Goal: Information Seeking & Learning: Learn about a topic

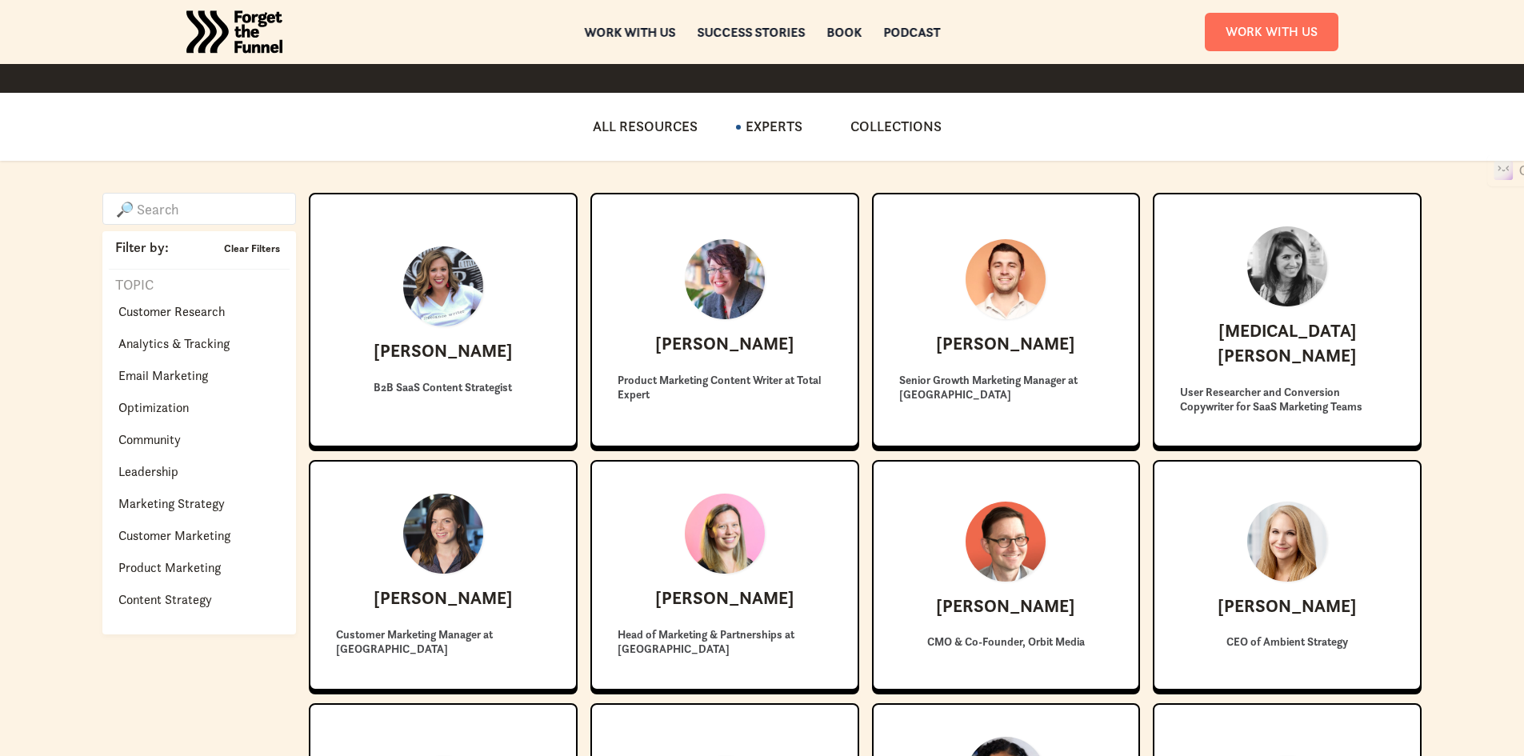
scroll to position [253, 0]
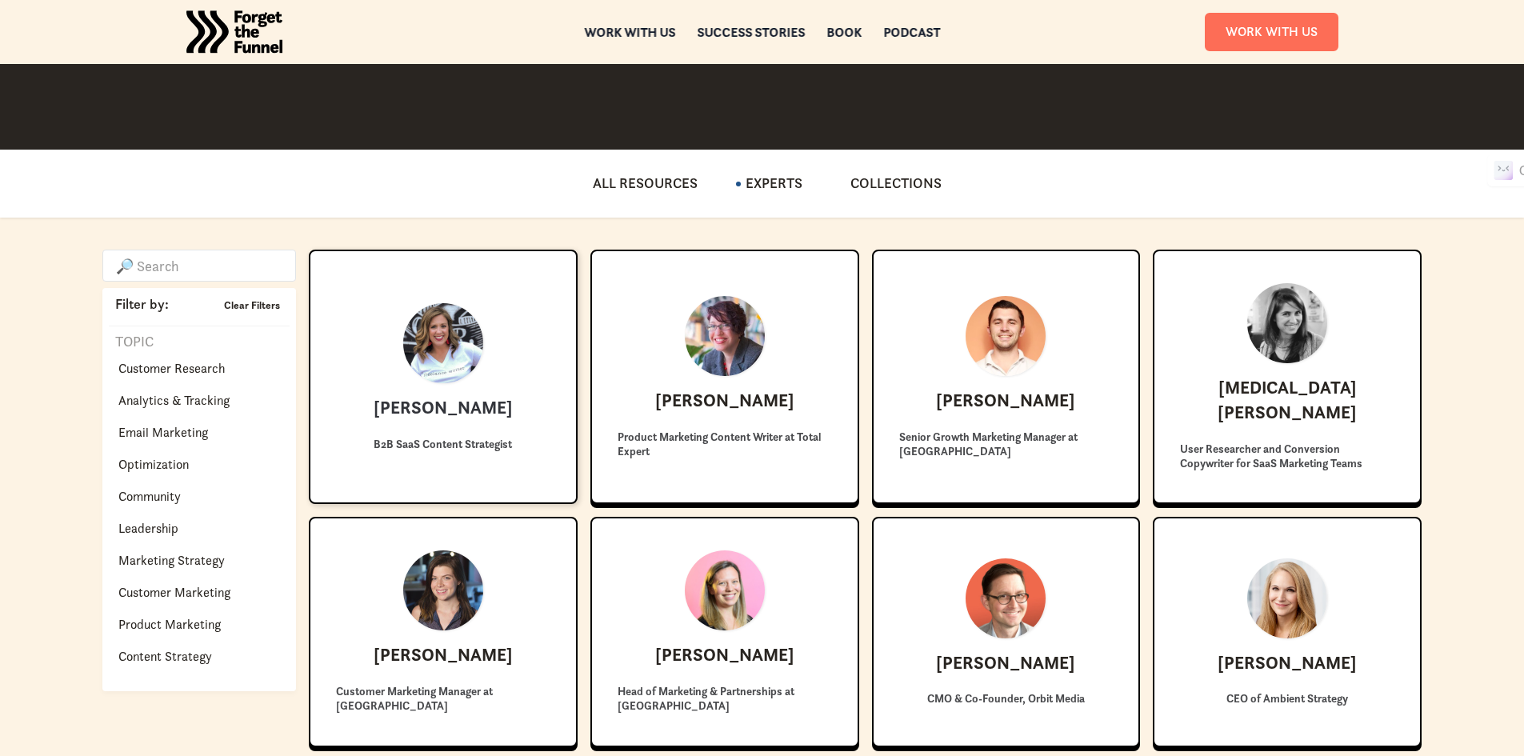
click at [480, 396] on h3 "[PERSON_NAME]" at bounding box center [443, 408] width 139 height 25
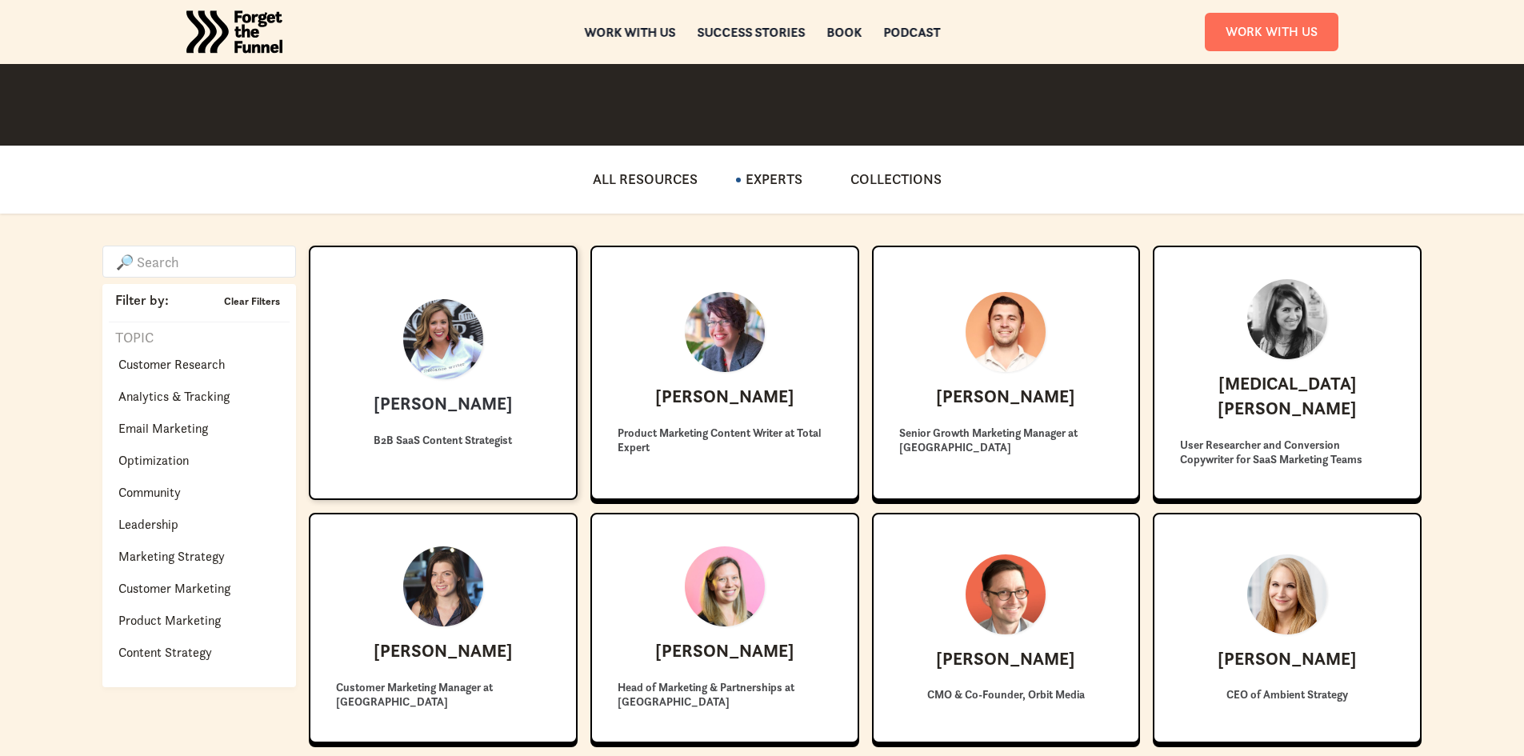
scroll to position [257, 0]
click at [515, 391] on link "Adrienne Barnes B2B SaaS Content Strategist" at bounding box center [443, 373] width 269 height 254
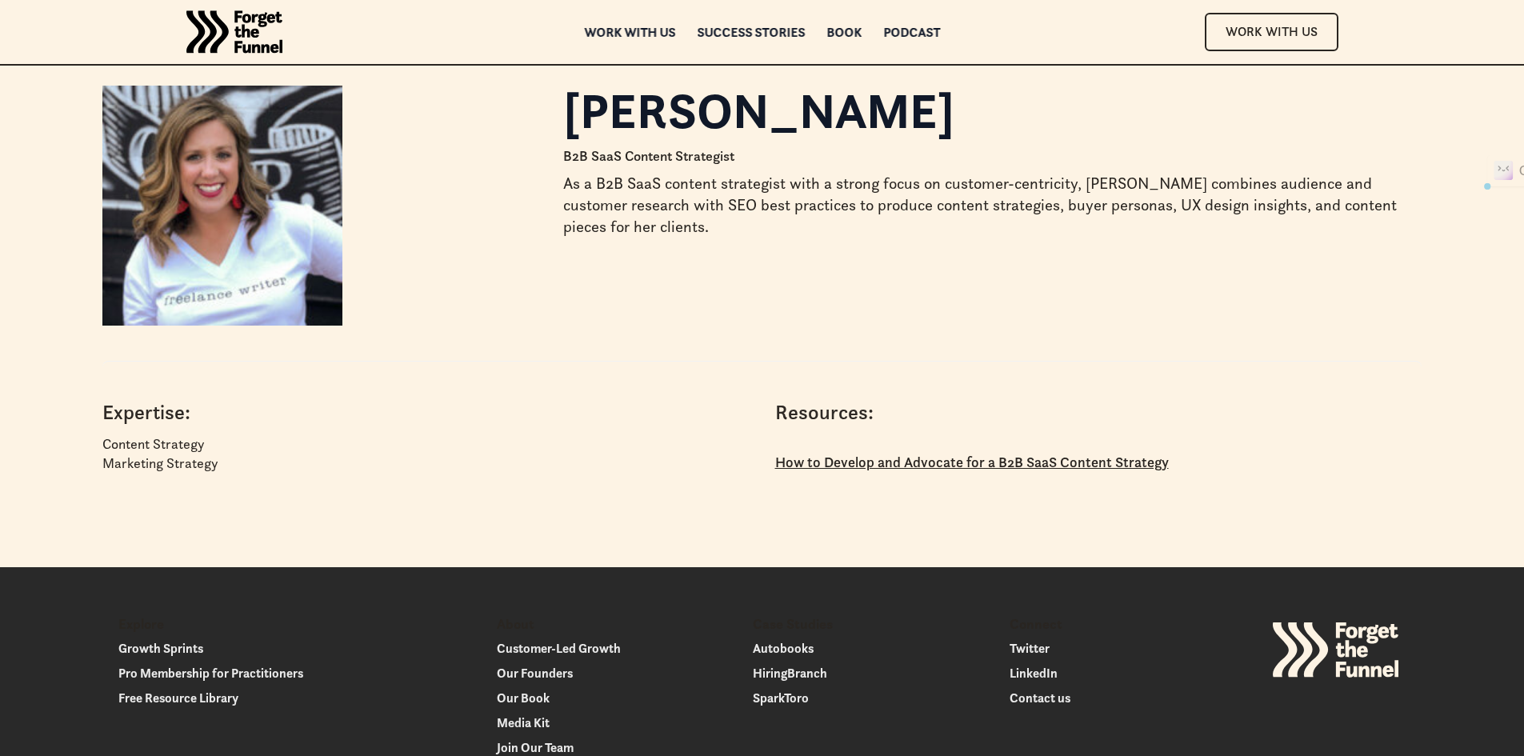
drag, startPoint x: 0, startPoint y: 0, endPoint x: 559, endPoint y: 125, distance: 572.3
click at [559, 125] on div "Adrienne Barnes B2B SaaS Content Strategist As a B2B SaaS content strategist wi…" at bounding box center [761, 302] width 1319 height 432
copy h1 "[PERSON_NAME]"
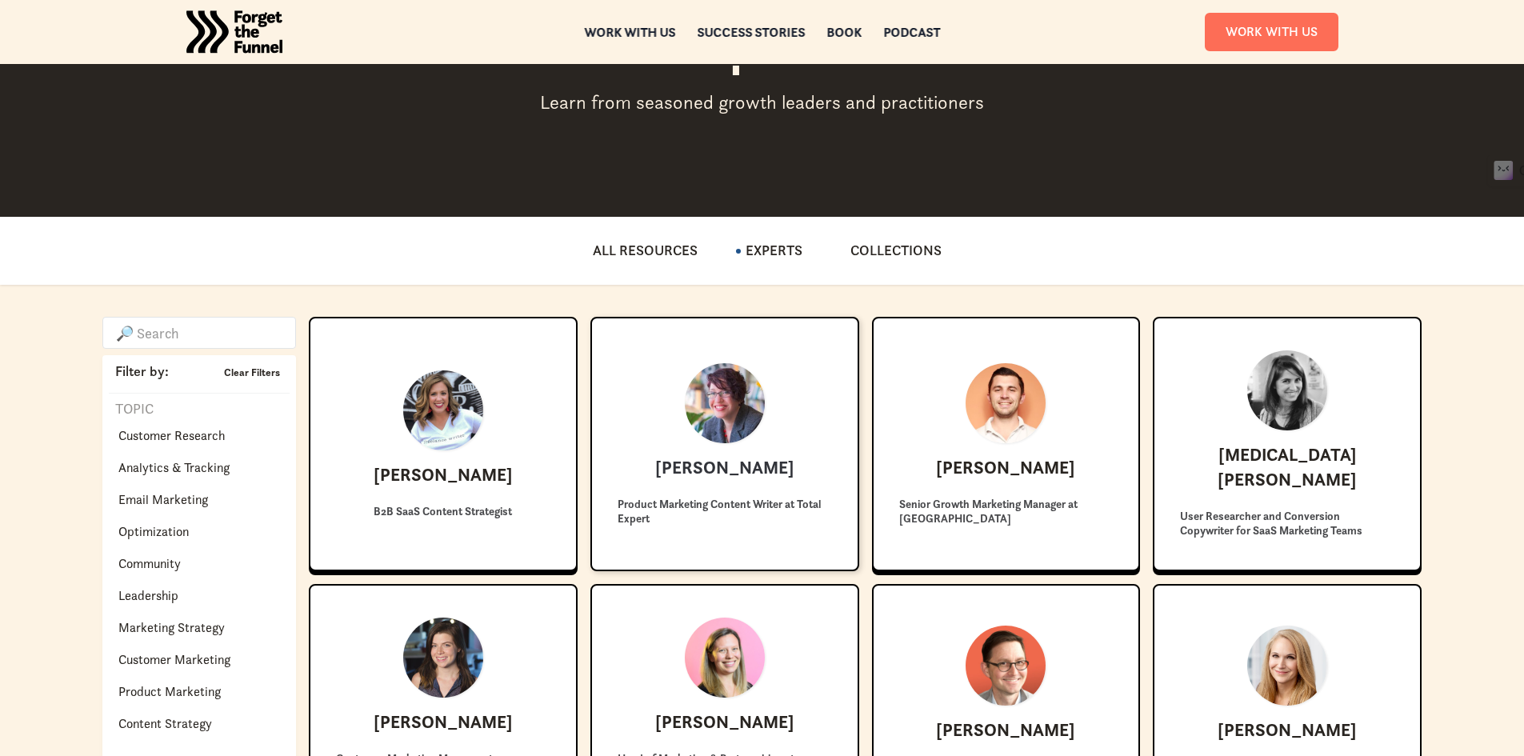
scroll to position [186, 0]
click at [688, 442] on div "[PERSON_NAME] Product Marketing Content Writer at Total Expert" at bounding box center [725, 443] width 214 height 175
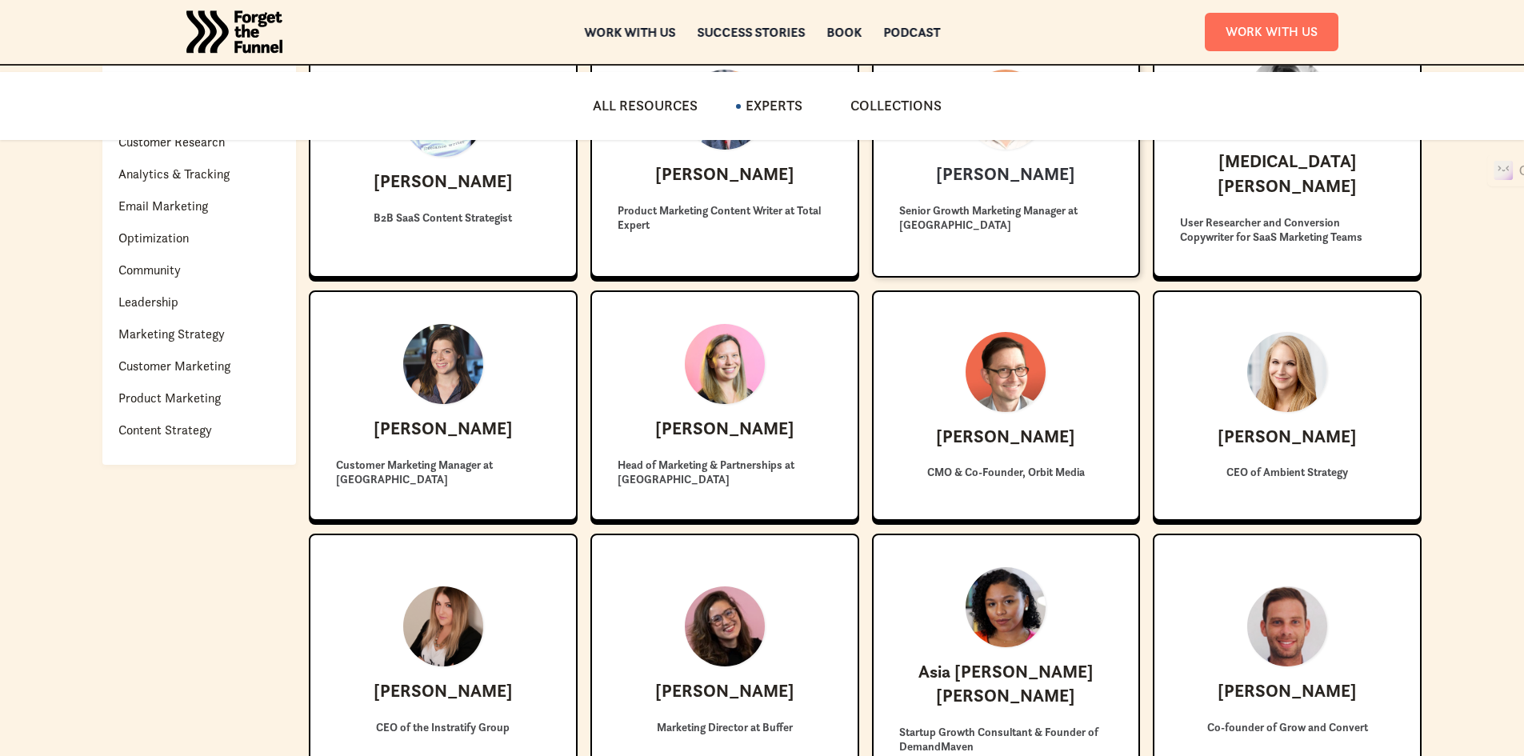
scroll to position [481, 0]
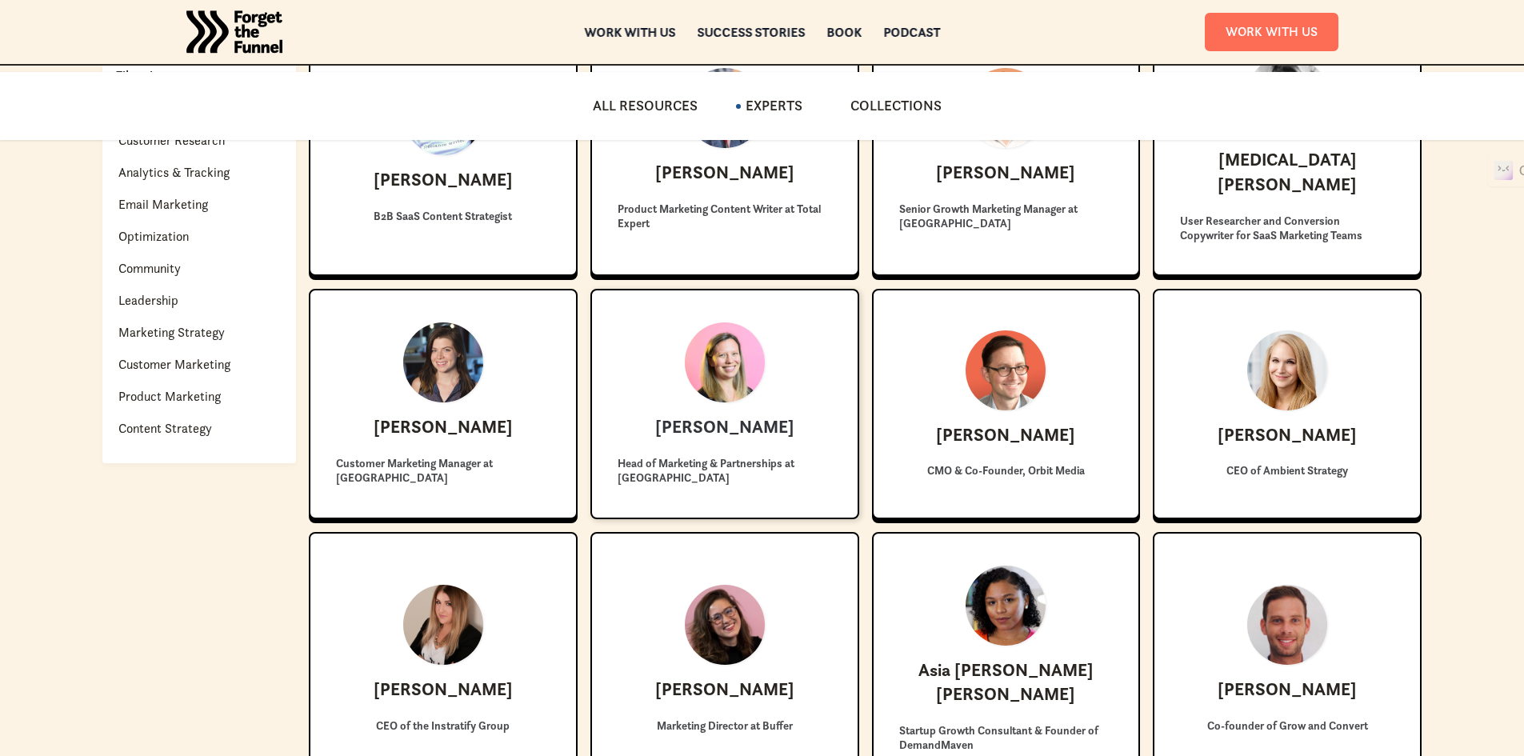
drag, startPoint x: 615, startPoint y: 398, endPoint x: 642, endPoint y: 363, distance: 43.4
click at [642, 363] on div "Amy Ellis Head of Marketing & Partnerships at Fullstory" at bounding box center [725, 403] width 214 height 175
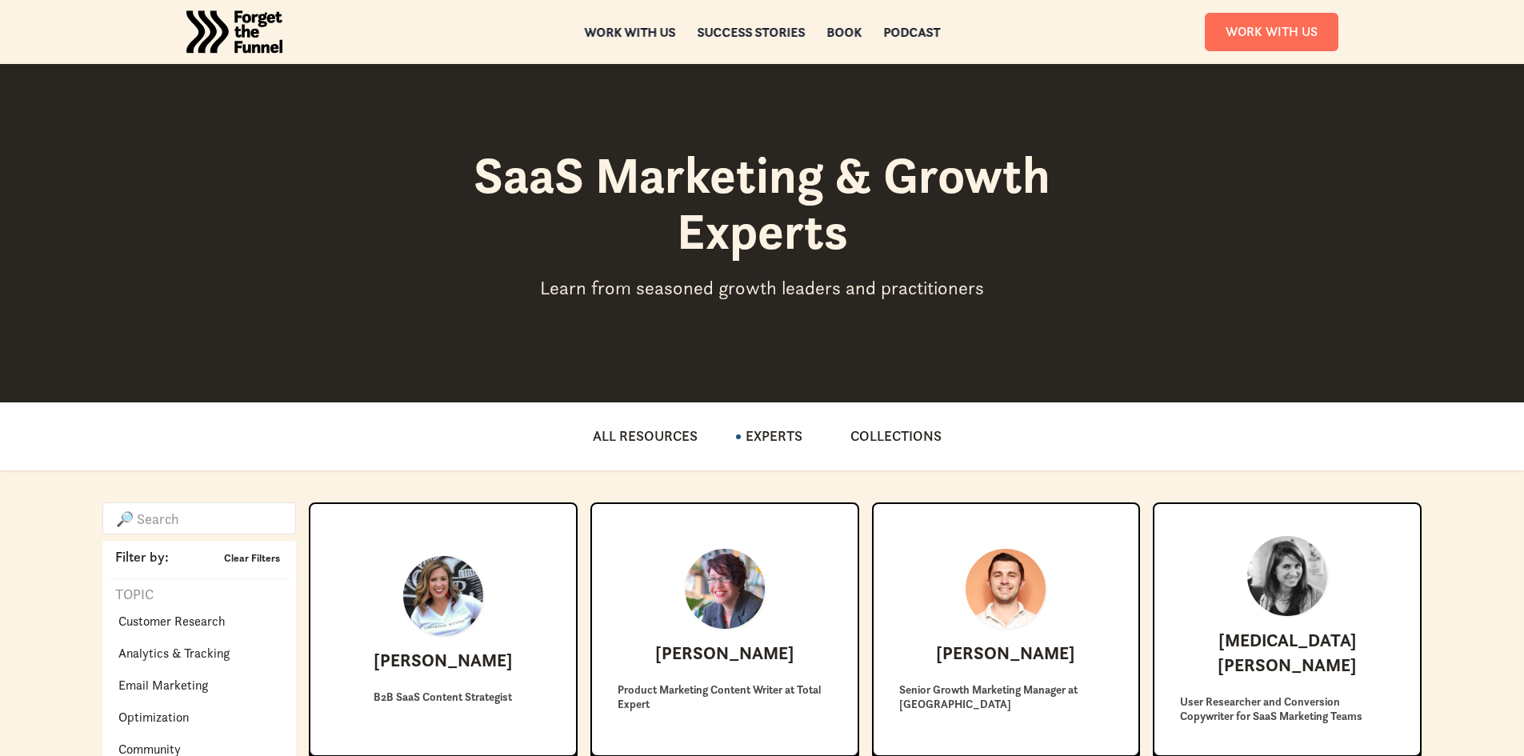
scroll to position [574, 0]
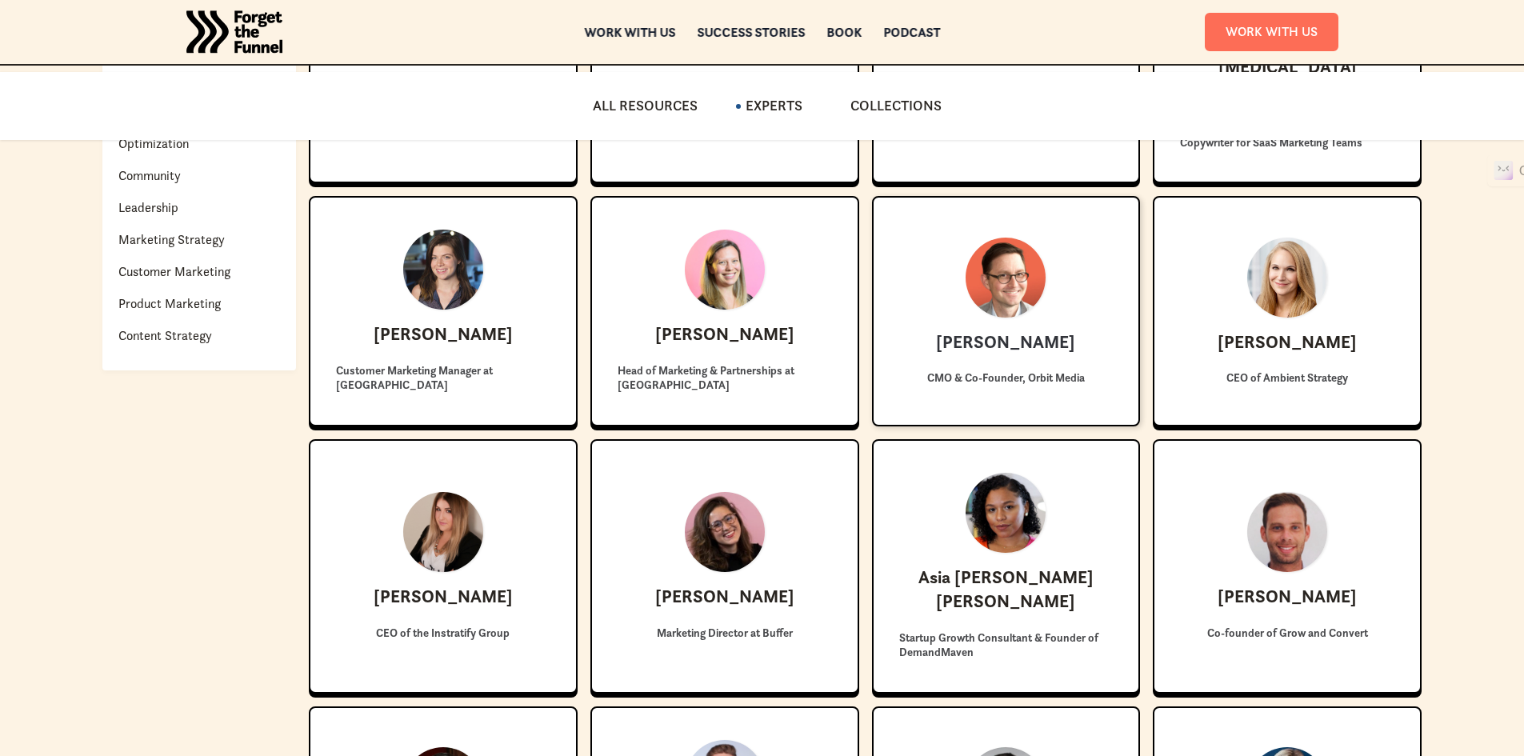
click at [898, 285] on link "Andy Crestodina CMO & Co-Founder, Orbit Media" at bounding box center [1006, 311] width 269 height 230
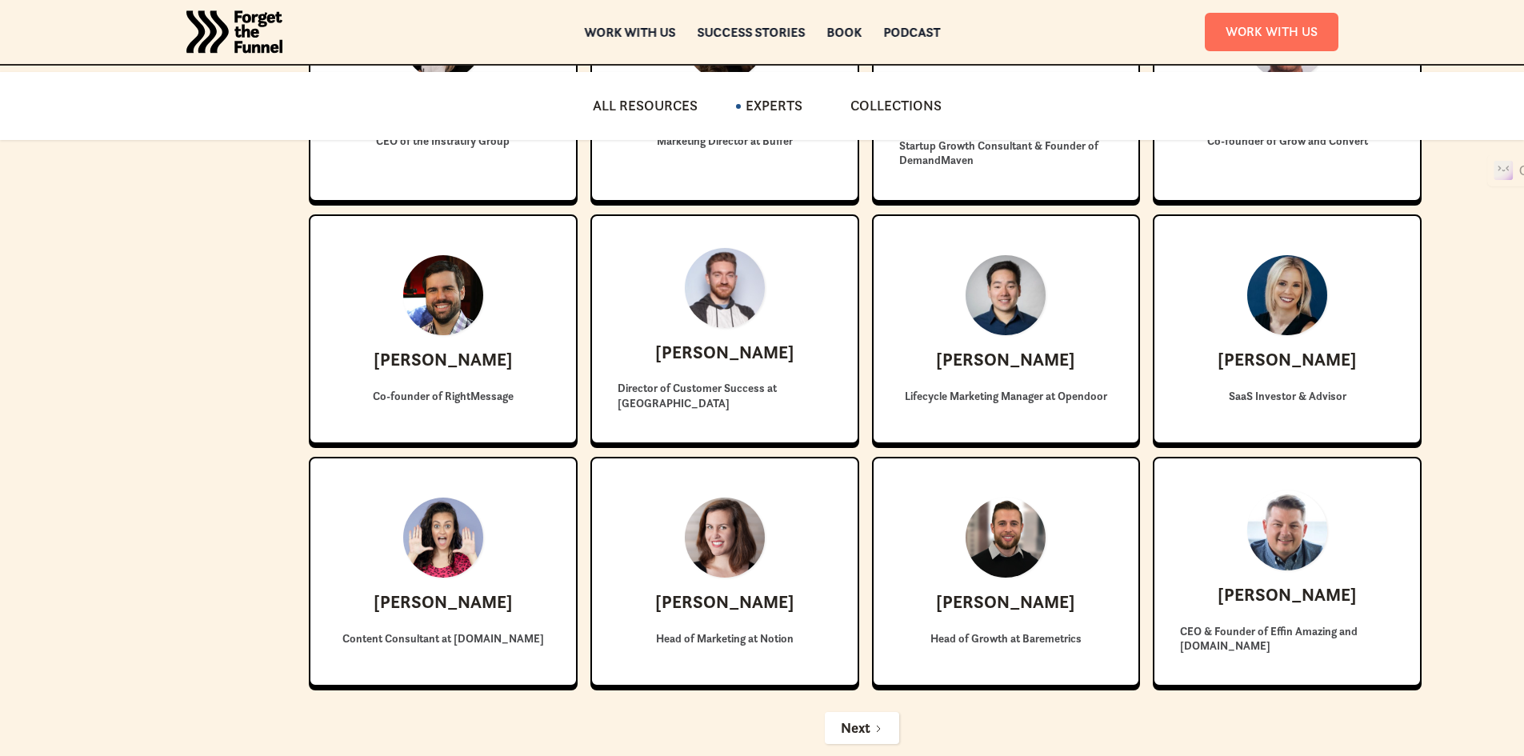
scroll to position [1067, 0]
